Goal: Transaction & Acquisition: Obtain resource

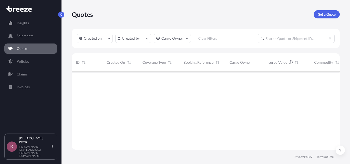
scroll to position [93, 264]
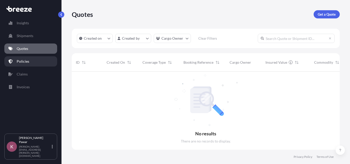
click at [27, 63] on p "Policies" at bounding box center [23, 61] width 13 height 5
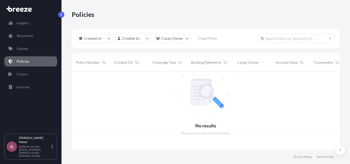
scroll to position [77, 264]
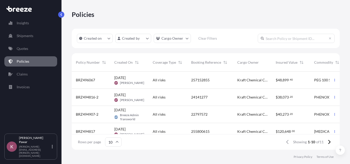
click at [273, 39] on input "text" at bounding box center [296, 38] width 77 height 9
paste input "22133411"
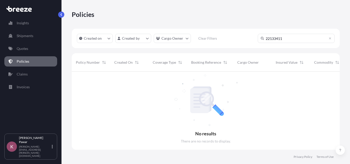
scroll to position [93, 264]
type input "22133411"
click at [27, 74] on p "Claims" at bounding box center [22, 74] width 11 height 5
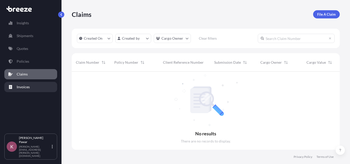
scroll to position [93, 264]
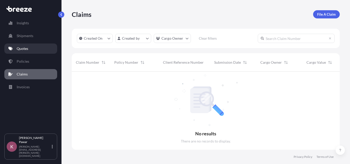
click at [18, 47] on p "Quotes" at bounding box center [23, 48] width 12 height 5
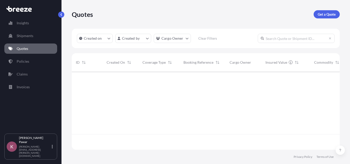
scroll to position [93, 264]
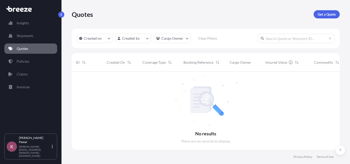
click at [281, 39] on input "text" at bounding box center [296, 38] width 77 height 9
paste input "22133411"
type input "22133411"
click at [28, 37] on p "Shipments" at bounding box center [25, 35] width 17 height 5
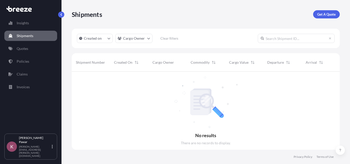
scroll to position [93, 264]
click at [21, 48] on p "Quotes" at bounding box center [23, 48] width 12 height 5
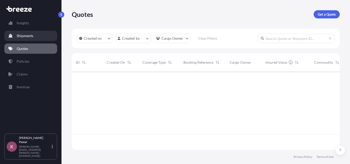
scroll to position [77, 264]
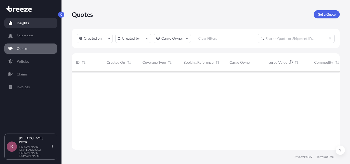
click at [26, 27] on link "Insights" at bounding box center [30, 23] width 53 height 10
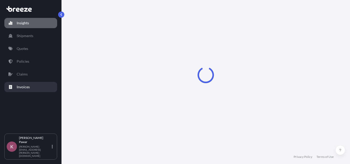
select select "2025"
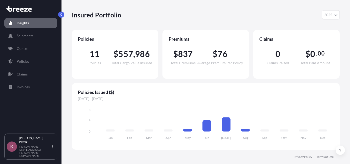
click at [26, 67] on div "Insights Shipments Quotes Policies Claims Invoices" at bounding box center [30, 73] width 53 height 120
click at [25, 62] on p "Policies" at bounding box center [23, 61] width 13 height 5
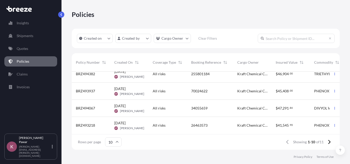
scroll to position [113, 0]
click at [328, 141] on icon at bounding box center [328, 142] width 3 height 5
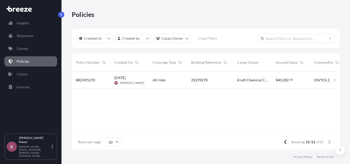
click at [277, 40] on input "text" at bounding box center [296, 38] width 77 height 9
paste input "22133411"
type input "22133411"
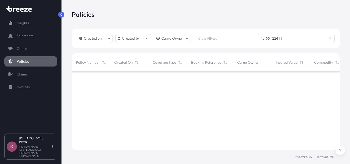
scroll to position [93, 264]
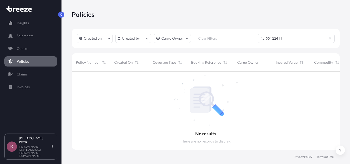
drag, startPoint x: 288, startPoint y: 39, endPoint x: 227, endPoint y: 42, distance: 61.3
click at [228, 42] on div "Created on Created by Cargo Owner Clear Filters 22133411" at bounding box center [206, 38] width 268 height 19
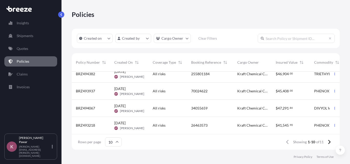
scroll to position [113, 0]
click at [29, 51] on link "Quotes" at bounding box center [30, 49] width 53 height 10
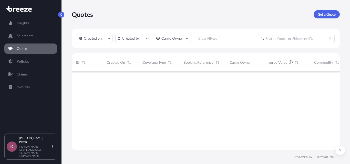
scroll to position [93, 264]
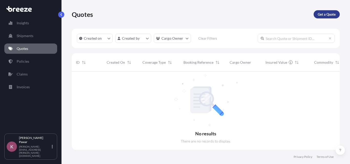
click at [327, 16] on p "Get a Quote" at bounding box center [326, 14] width 18 height 5
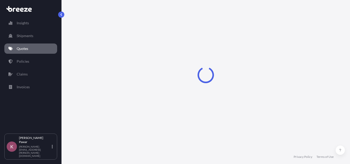
select select "Sea"
select select "1"
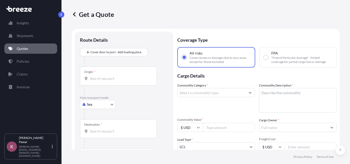
scroll to position [8, 0]
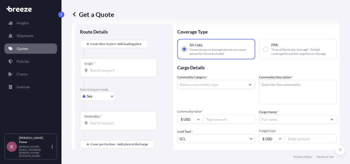
click at [117, 73] on div "Origin *" at bounding box center [118, 67] width 77 height 19
click at [117, 73] on input "Origin *" at bounding box center [120, 70] width 60 height 5
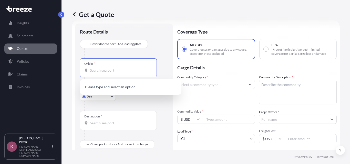
paste input "NHAVA SHEVA"
type input "NHAVA SHEVA"
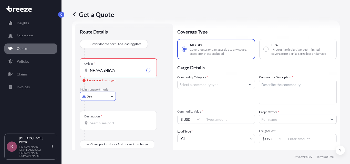
click at [126, 72] on input "NHAVA SHEVA" at bounding box center [117, 70] width 54 height 5
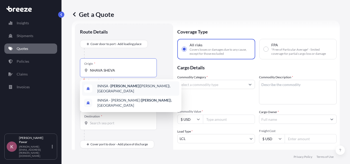
type input "INNSA - [GEOGRAPHIC_DATA] ([PERSON_NAME]), [GEOGRAPHIC_DATA]"
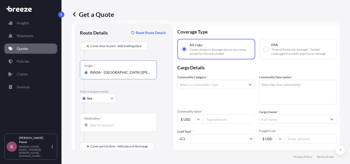
click at [122, 130] on div "Destination *" at bounding box center [118, 122] width 77 height 19
click at [122, 128] on input "Destination *" at bounding box center [120, 125] width 60 height 5
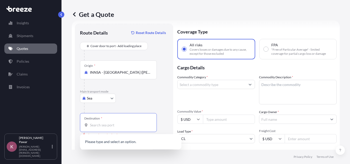
paste input "[GEOGRAPHIC_DATA], [GEOGRAPHIC_DATA]"
type input "[GEOGRAPHIC_DATA]"
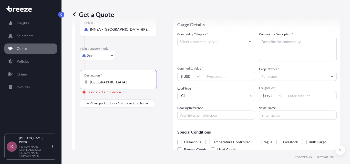
scroll to position [68, 0]
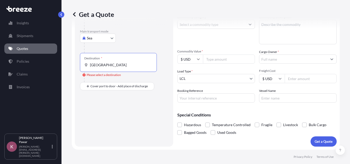
click at [113, 64] on input "[GEOGRAPHIC_DATA]" at bounding box center [120, 64] width 60 height 5
drag, startPoint x: 118, startPoint y: 65, endPoint x: 65, endPoint y: 68, distance: 53.8
click at [65, 68] on div "Get a Quote Route Details Reset Route Details Cover door to port - Add loading …" at bounding box center [205, 75] width 288 height 150
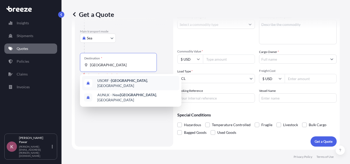
click at [122, 86] on div "USORF - [GEOGRAPHIC_DATA] , [GEOGRAPHIC_DATA]" at bounding box center [130, 83] width 97 height 14
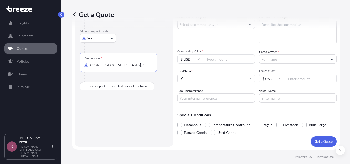
type input "USORF - [GEOGRAPHIC_DATA], [GEOGRAPHIC_DATA]"
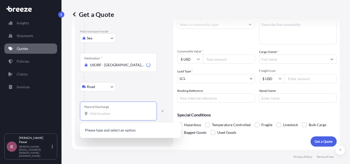
click at [107, 113] on input "Place of Discharge" at bounding box center [120, 113] width 60 height 5
click at [103, 87] on body "2 options available. 0 options available. Insights Shipments Quotes Policies Cl…" at bounding box center [175, 82] width 350 height 164
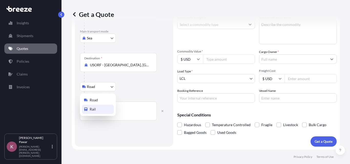
click at [100, 108] on div "Rail" at bounding box center [98, 109] width 32 height 9
select select "Rail"
click at [106, 109] on div "Place of Discharge" at bounding box center [96, 107] width 25 height 4
click at [106, 111] on input "Place of Discharge" at bounding box center [120, 113] width 60 height 5
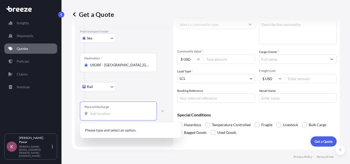
click at [106, 109] on div "Place of Discharge" at bounding box center [118, 111] width 77 height 19
click at [106, 111] on input "Place of Discharge" at bounding box center [120, 113] width 60 height 5
type input "[GEOGRAPHIC_DATA]"
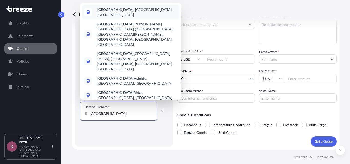
click at [129, 19] on div "[GEOGRAPHIC_DATA] , [GEOGRAPHIC_DATA], [GEOGRAPHIC_DATA]" at bounding box center [130, 12] width 97 height 14
select select "Road"
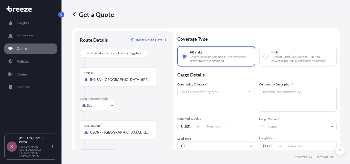
scroll to position [0, 0]
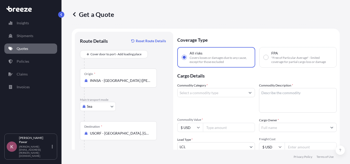
type input "[GEOGRAPHIC_DATA], [GEOGRAPHIC_DATA], [GEOGRAPHIC_DATA]"
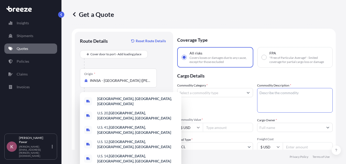
click at [287, 103] on textarea "Commodity Description *" at bounding box center [295, 100] width 76 height 25
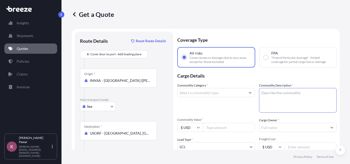
click at [200, 93] on input "Commodity Category *" at bounding box center [211, 92] width 68 height 9
type input "Organic Chemicals"
click at [218, 132] on input "Commodity Value *" at bounding box center [229, 127] width 52 height 9
paste input "31272"
type input "31272"
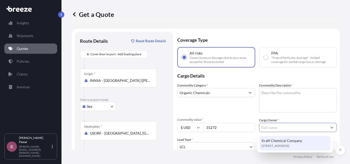
click at [288, 139] on span "Kraft Chemical Company" at bounding box center [281, 140] width 40 height 5
type input "Kraft Chemical Company"
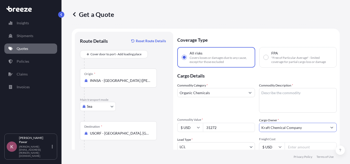
click at [301, 98] on textarea "Commodity Description *" at bounding box center [298, 100] width 78 height 25
click at [280, 100] on textarea "Commodity Description *" at bounding box center [298, 100] width 78 height 25
paste textarea "PHENOXY [MEDICAL_DATA] P-25"
paste textarea
click at [302, 92] on textarea "PHENOXY [MEDICAL_DATA] P-25," at bounding box center [298, 100] width 78 height 25
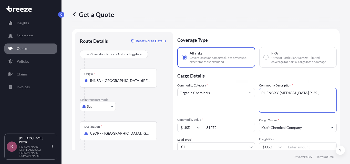
click at [309, 95] on textarea "PHENOXY [MEDICAL_DATA] P-25 ," at bounding box center [298, 100] width 78 height 25
paste textarea
paste textarea "PHENOXY [MEDICAL_DATA] P-25"
paste textarea
paste textarea "PEG 300 USP"
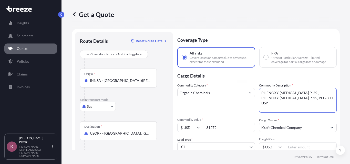
type textarea "PHENOXY [MEDICAL_DATA] P-25 , PHENOXY [MEDICAL_DATA] P-25, PEG 300 USP"
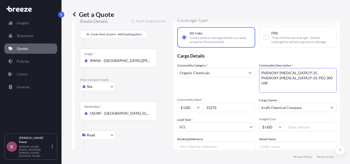
scroll to position [68, 0]
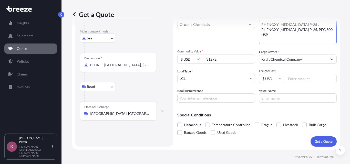
click at [201, 81] on body "Insights Shipments Quotes Policies Claims Invoices K [PERSON_NAME] [PERSON_NAME…" at bounding box center [175, 82] width 350 height 164
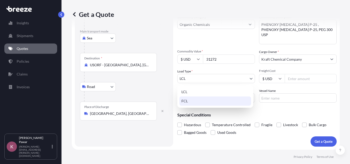
click at [205, 100] on div "FCL" at bounding box center [215, 101] width 72 height 9
select select "2"
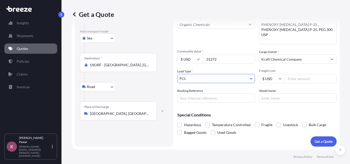
click at [219, 99] on input "Booking Reference" at bounding box center [216, 97] width 78 height 9
paste input "22133411"
type input "22133411"
click at [279, 102] on input "Vessel Name" at bounding box center [298, 97] width 78 height 9
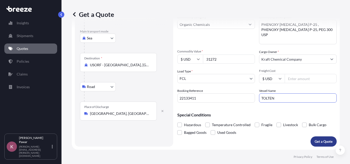
type input "TOLTEN"
click at [315, 142] on p "Get a Quote" at bounding box center [323, 141] width 18 height 5
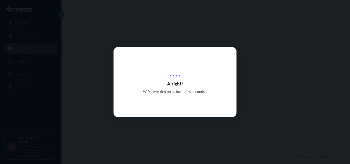
select select "Sea"
select select "Road"
select select "2"
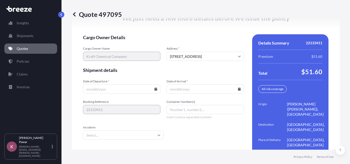
scroll to position [759, 0]
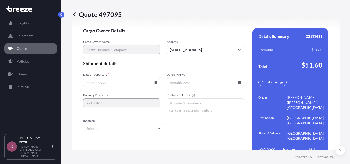
click at [187, 78] on input "Date of Arrival *" at bounding box center [204, 82] width 77 height 9
click at [238, 81] on icon at bounding box center [239, 82] width 3 height 3
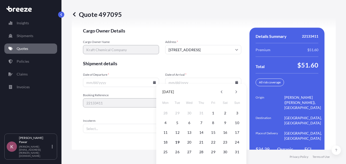
click at [125, 78] on input "Date of Departure *" at bounding box center [121, 82] width 76 height 9
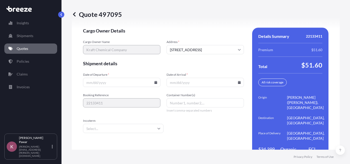
click at [155, 79] on input "Date of Departure *" at bounding box center [121, 82] width 77 height 9
click at [155, 81] on icon at bounding box center [155, 82] width 3 height 3
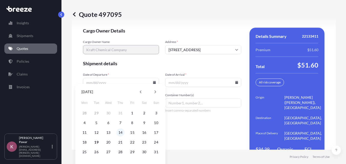
click at [122, 132] on button "14" at bounding box center [120, 133] width 8 height 8
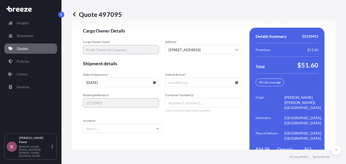
type input "[DATE]"
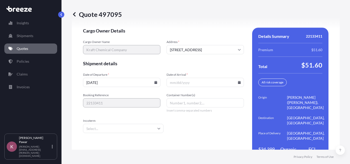
click at [200, 78] on input "Date of Arrival *" at bounding box center [204, 82] width 77 height 9
click at [239, 79] on input "Date of Arrival *" at bounding box center [204, 82] width 77 height 9
click at [238, 78] on input "Date of Arrival *" at bounding box center [204, 82] width 77 height 9
click at [238, 81] on icon at bounding box center [239, 82] width 3 height 3
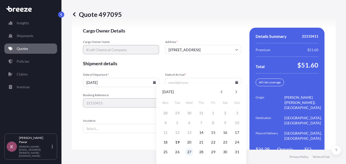
click at [187, 152] on button "27" at bounding box center [189, 152] width 8 height 8
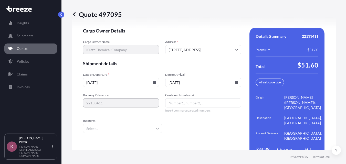
type input "[DATE]"
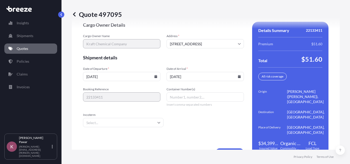
scroll to position [768, 0]
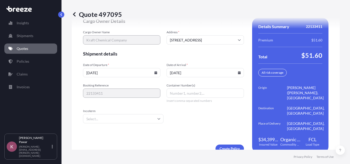
click at [205, 89] on input "Container Number(s)" at bounding box center [204, 93] width 77 height 9
click at [183, 121] on form "Cargo Owner Details Cargo Owner Name Kraft Chemical Company Address * [STREET_A…" at bounding box center [163, 85] width 161 height 135
click at [197, 89] on input "Container Number(s)" at bounding box center [204, 93] width 77 height 9
paste input "SEGU2702134"
type input "SEGU2702134"
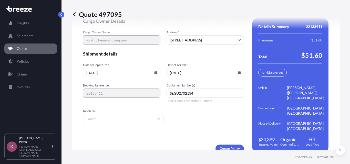
click at [118, 115] on input "Incoterm" at bounding box center [123, 118] width 80 height 9
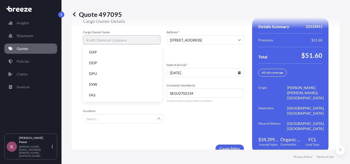
scroll to position [65, 0]
click at [114, 95] on li "FOB" at bounding box center [122, 95] width 75 height 10
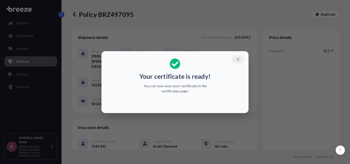
click at [238, 62] on button "button" at bounding box center [237, 59] width 13 height 8
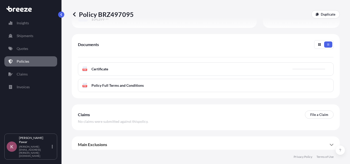
scroll to position [193, 0]
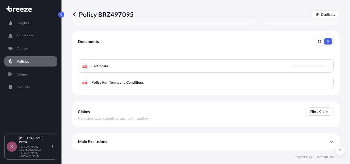
click at [245, 68] on div "PDF Certificate" at bounding box center [205, 65] width 255 height 13
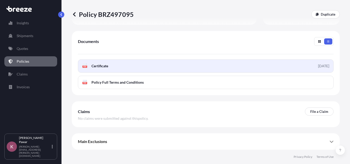
click at [318, 66] on div "[DATE]" at bounding box center [323, 65] width 11 height 5
